Goal: Task Accomplishment & Management: Manage account settings

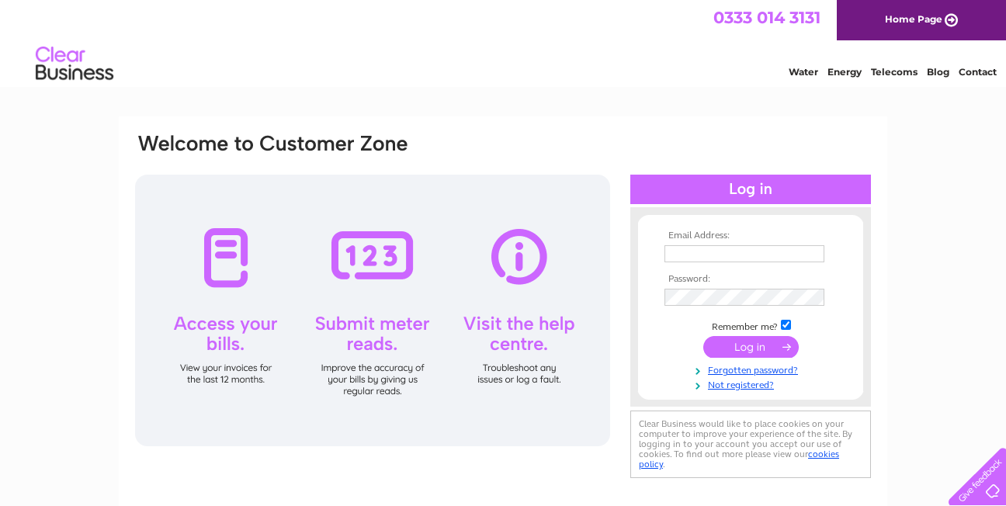
type input "info@annabellesgiltshop.co.uk"
click at [762, 346] on input "submit" at bounding box center [750, 347] width 95 height 22
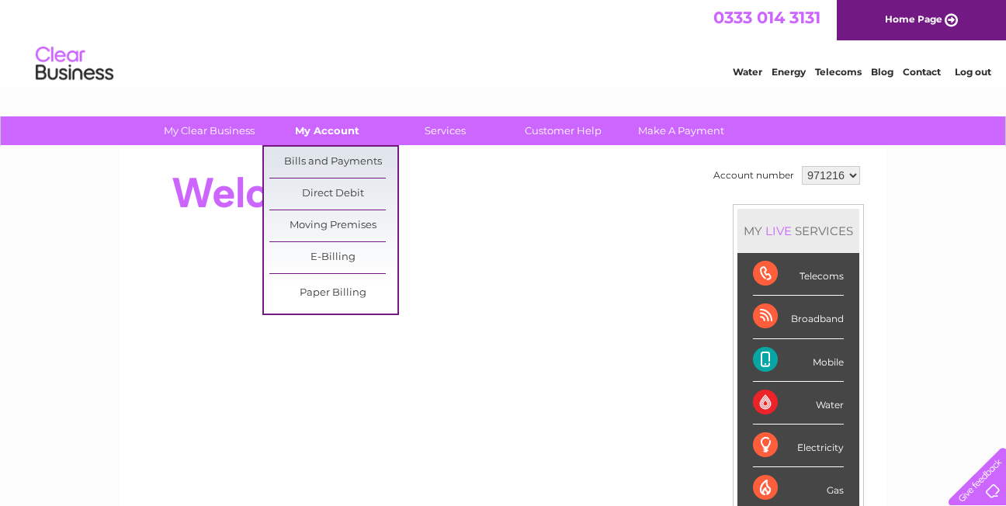
click at [321, 124] on link "My Account" at bounding box center [327, 130] width 128 height 29
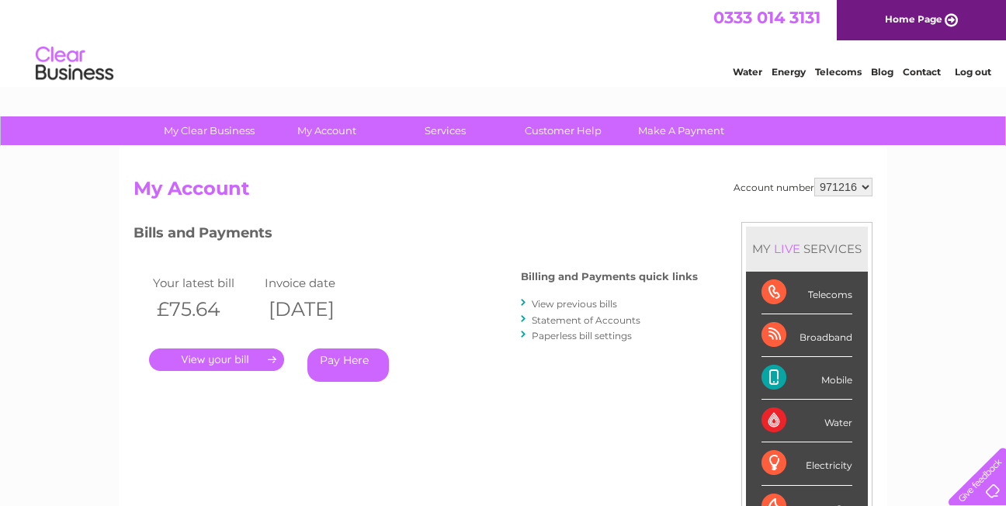
click at [217, 362] on link "." at bounding box center [216, 360] width 135 height 23
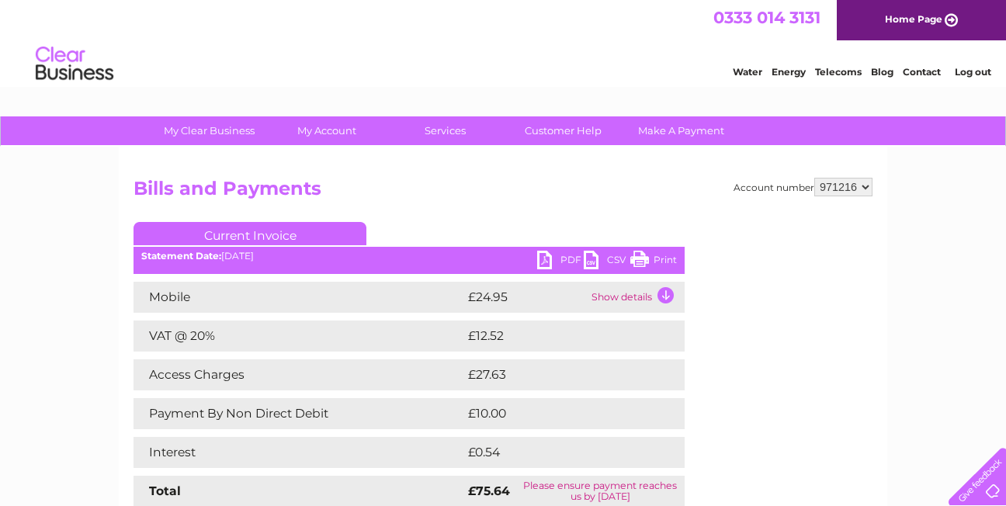
click at [632, 255] on link "Print" at bounding box center [653, 262] width 47 height 23
